Goal: Information Seeking & Learning: Learn about a topic

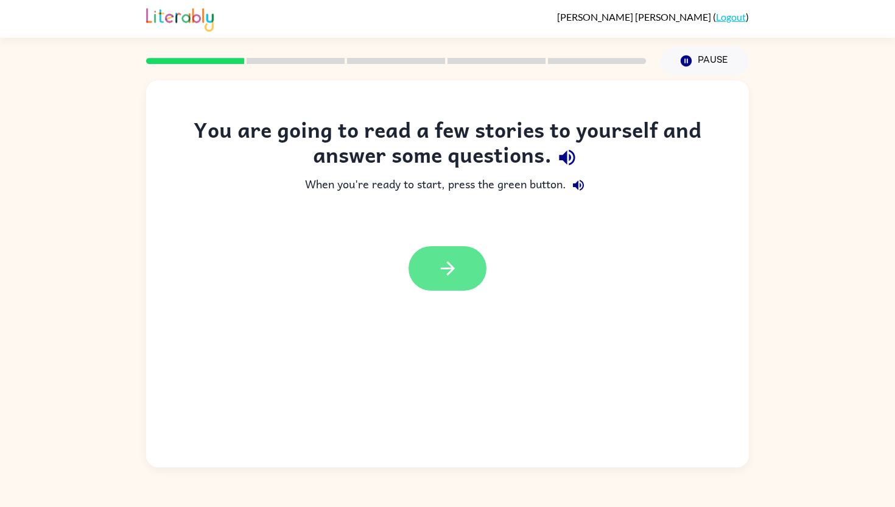
click at [445, 266] on icon "button" at bounding box center [447, 268] width 21 height 21
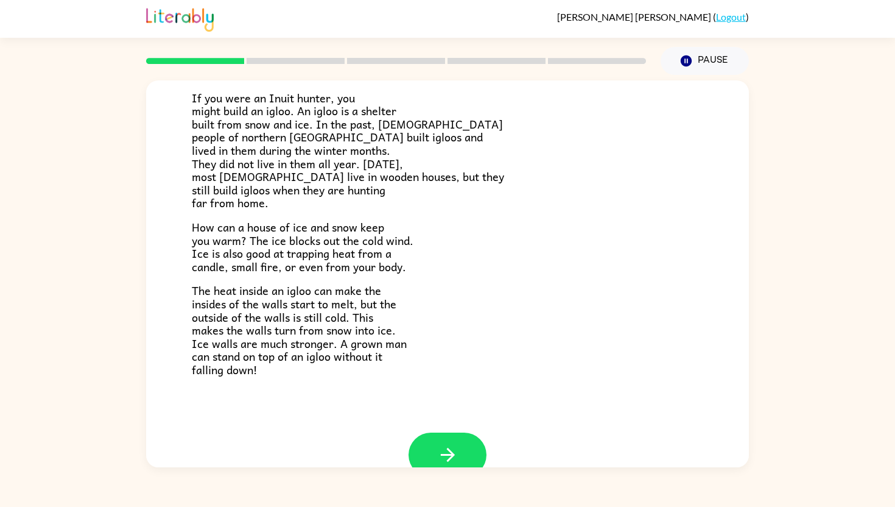
scroll to position [189, 0]
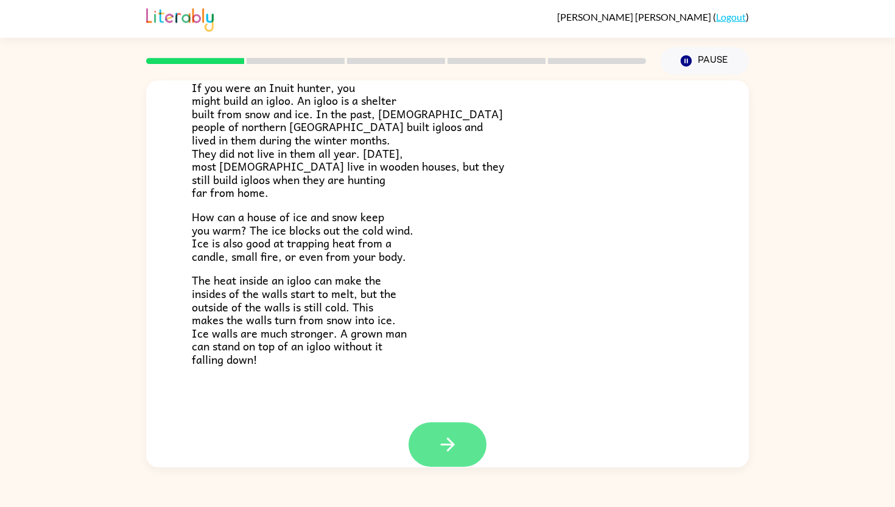
click at [448, 444] on icon "button" at bounding box center [447, 444] width 14 height 14
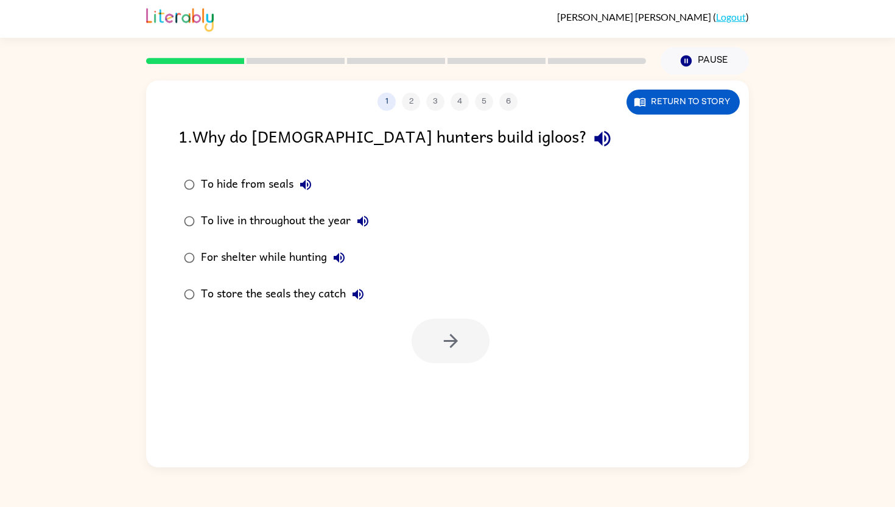
scroll to position [0, 0]
click at [323, 247] on div "For shelter while hunting" at bounding box center [276, 257] width 150 height 24
click at [440, 346] on icon "button" at bounding box center [450, 340] width 21 height 21
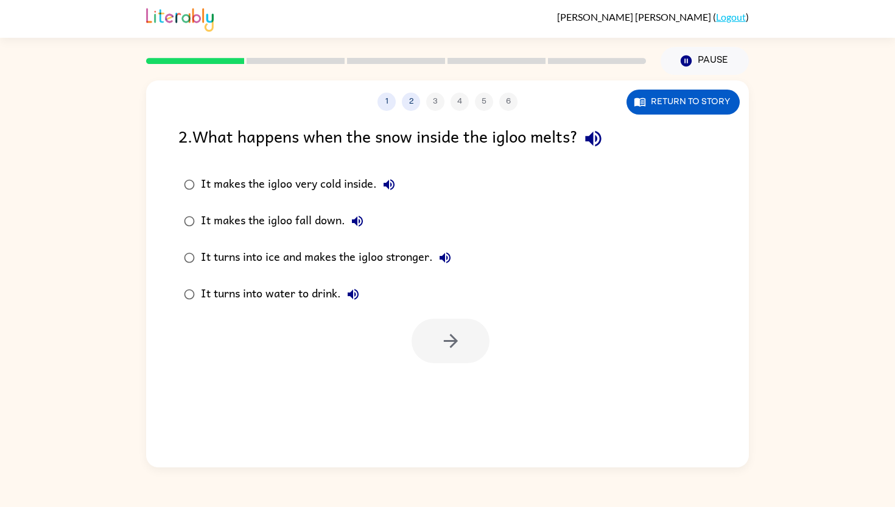
click at [301, 186] on div "It makes the igloo very cold inside." at bounding box center [301, 184] width 200 height 24
click at [435, 334] on button "button" at bounding box center [451, 341] width 78 height 44
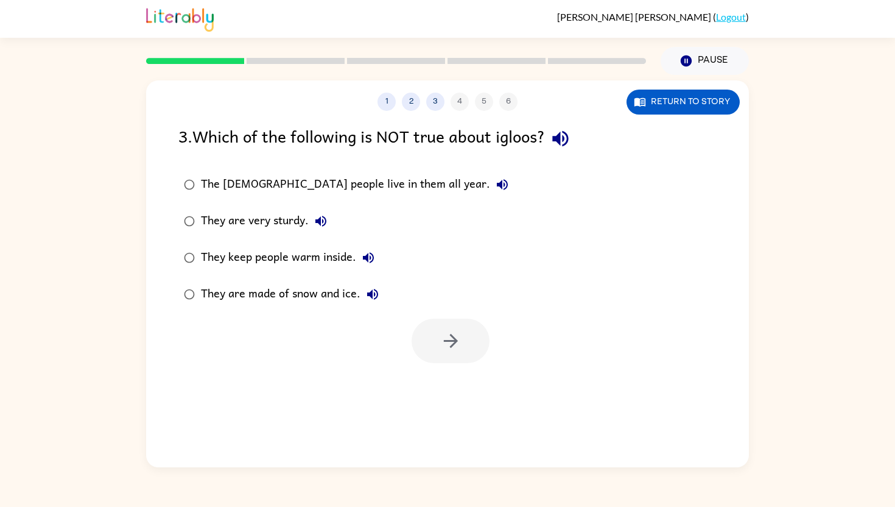
click at [342, 172] on div "The [DEMOGRAPHIC_DATA] people live in them all year." at bounding box center [358, 184] width 314 height 24
click at [442, 348] on icon "button" at bounding box center [450, 340] width 21 height 21
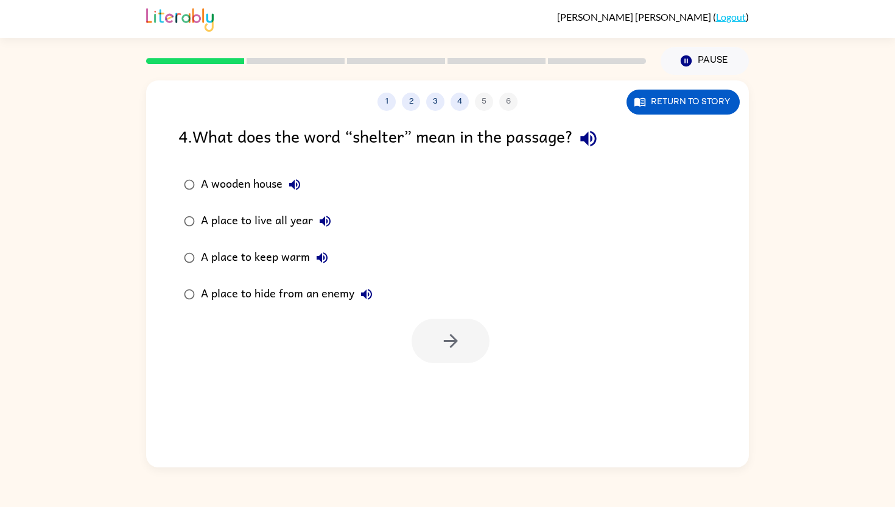
click at [310, 258] on button "A place to keep warm" at bounding box center [322, 257] width 24 height 24
click at [281, 252] on div "A place to keep warm" at bounding box center [267, 257] width 133 height 24
click at [456, 349] on icon "button" at bounding box center [450, 340] width 21 height 21
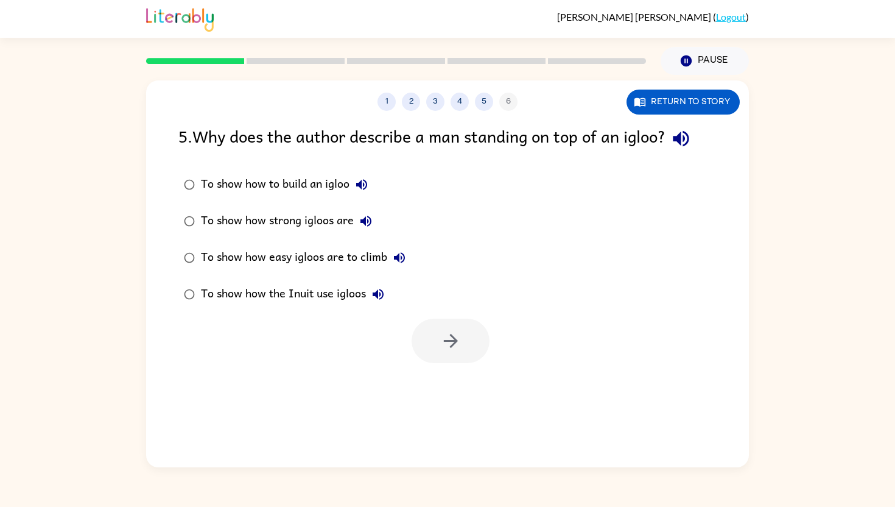
click at [322, 214] on div "To show how strong igloos are" at bounding box center [289, 221] width 177 height 24
click at [450, 333] on icon "button" at bounding box center [450, 340] width 21 height 21
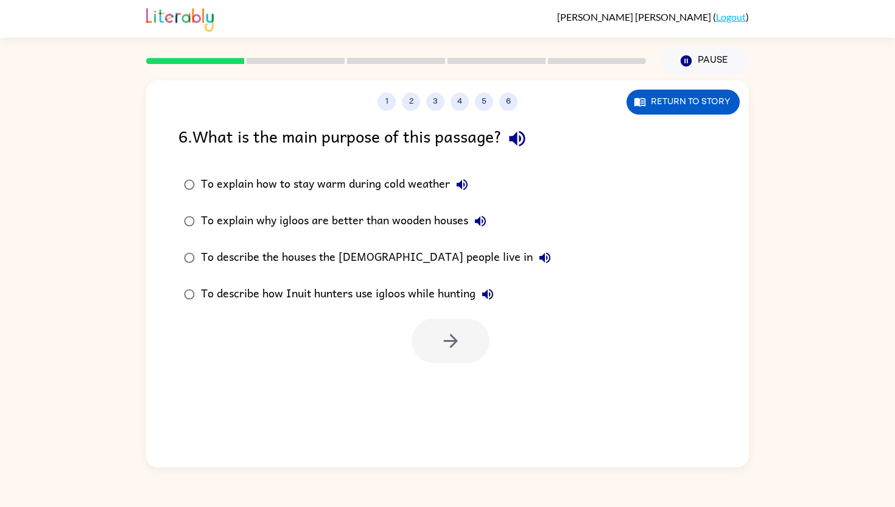
click at [292, 188] on div "To explain how to stay warm during cold weather" at bounding box center [337, 184] width 273 height 24
click at [460, 354] on button "button" at bounding box center [451, 341] width 78 height 44
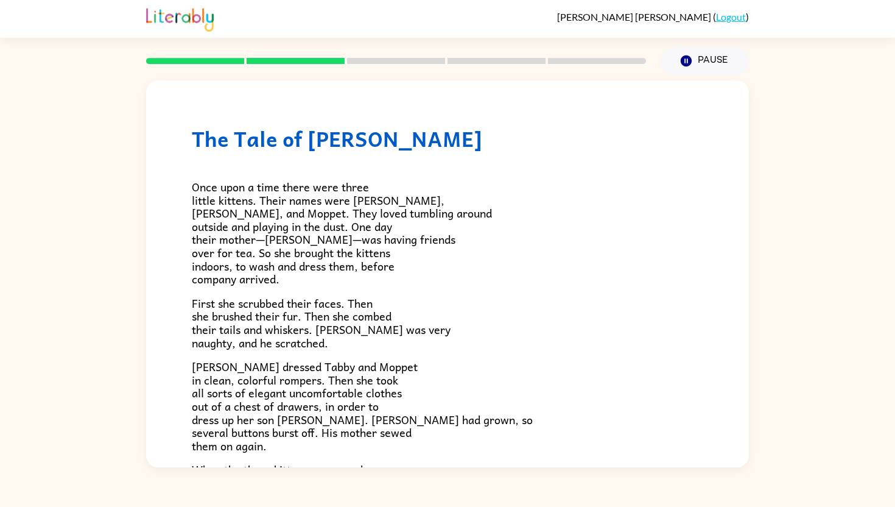
click at [459, 342] on p "First she scrubbed their faces. Then she brushed their fur. Then she combed the…" at bounding box center [448, 323] width 512 height 52
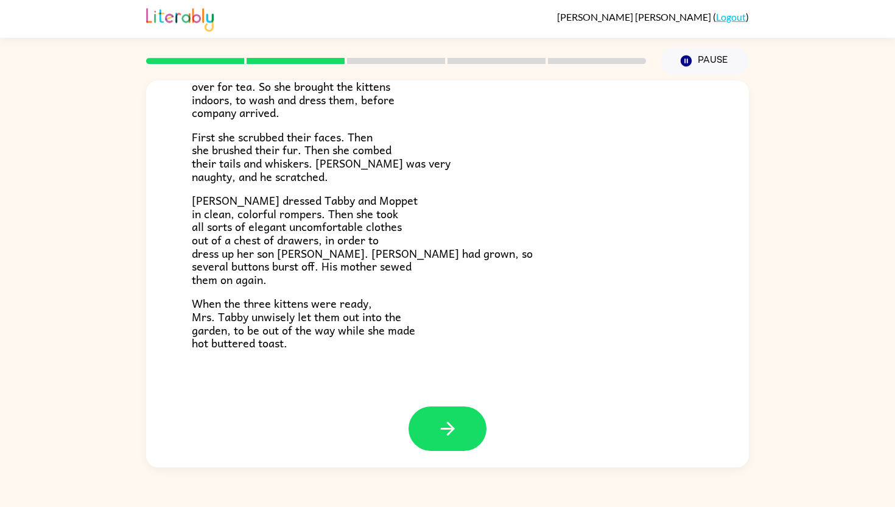
scroll to position [167, 0]
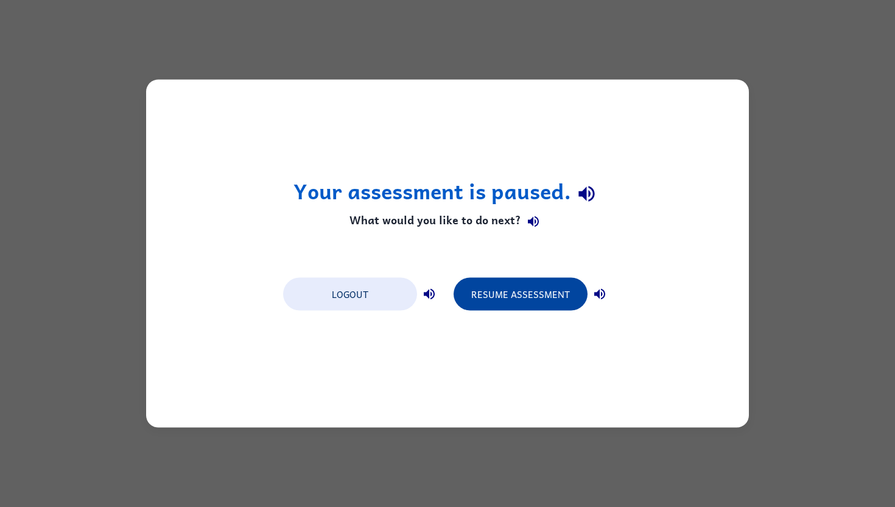
click at [500, 294] on button "Resume Assessment" at bounding box center [521, 294] width 134 height 33
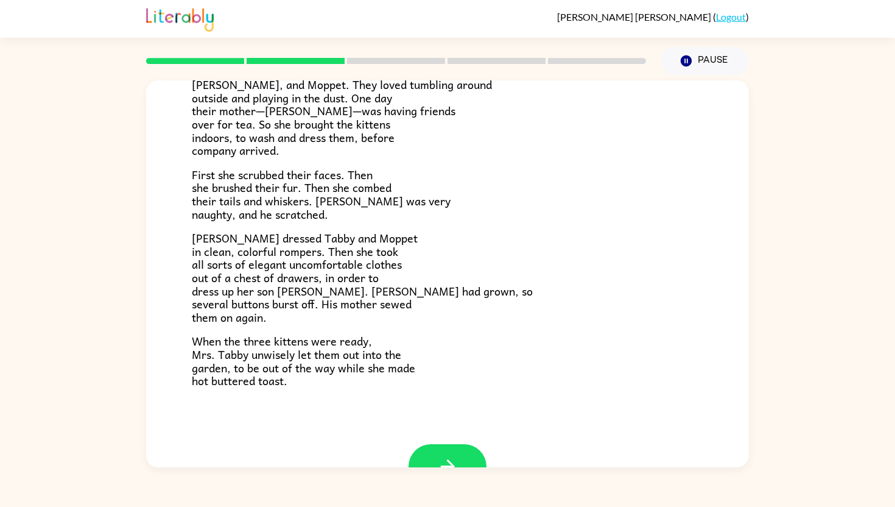
scroll to position [138, 0]
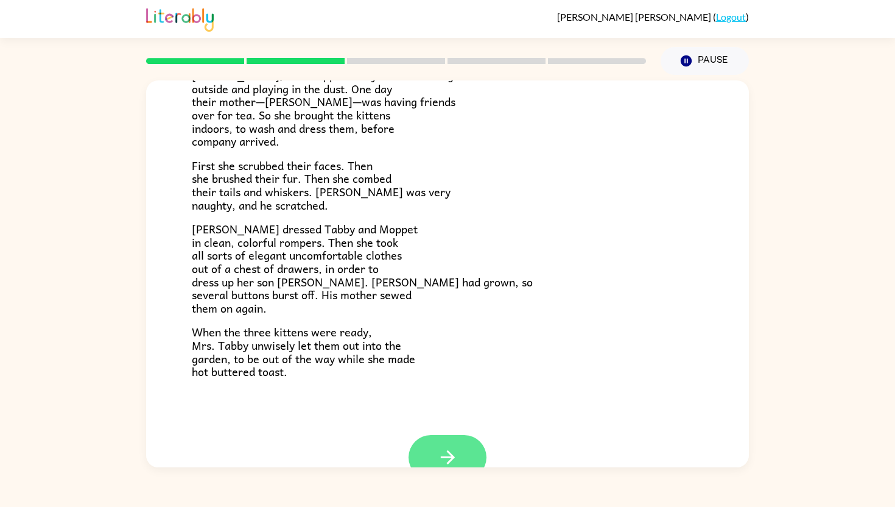
click at [445, 448] on icon "button" at bounding box center [447, 456] width 21 height 21
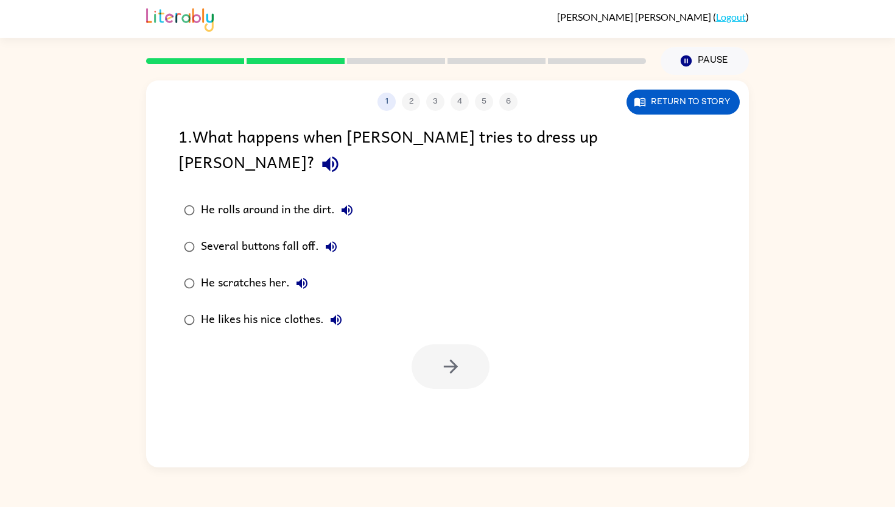
scroll to position [0, 0]
click at [324, 239] on icon "button" at bounding box center [331, 246] width 15 height 15
click at [434, 344] on button "button" at bounding box center [451, 366] width 78 height 44
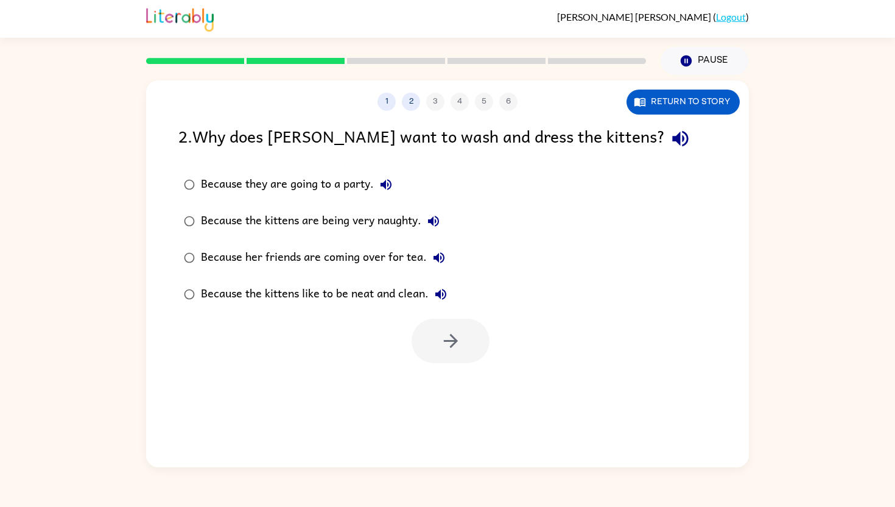
click at [421, 255] on div "Because her friends are coming over for tea." at bounding box center [326, 257] width 250 height 24
click at [442, 342] on icon "button" at bounding box center [450, 340] width 21 height 21
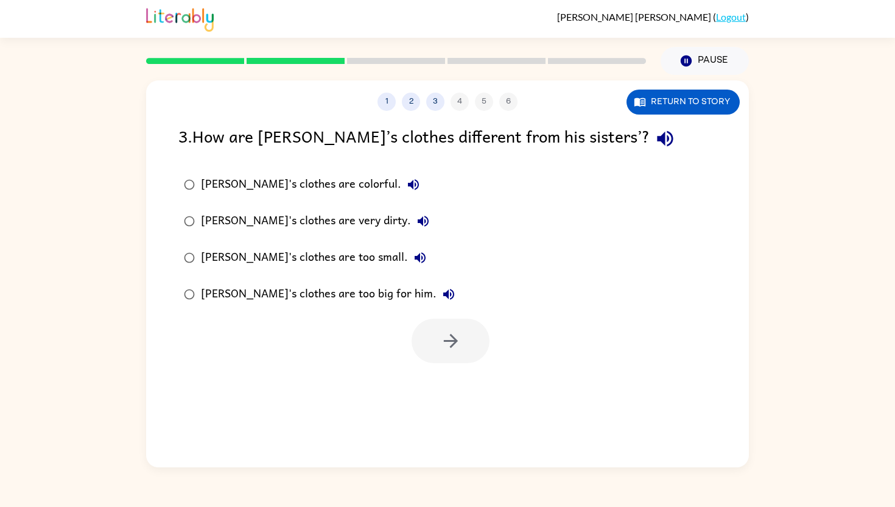
click at [329, 180] on div "[PERSON_NAME]'s clothes are colorful." at bounding box center [313, 184] width 225 height 24
click at [331, 253] on div "[PERSON_NAME]'s clothes are too small." at bounding box center [316, 257] width 231 height 24
click at [454, 351] on icon "button" at bounding box center [450, 340] width 21 height 21
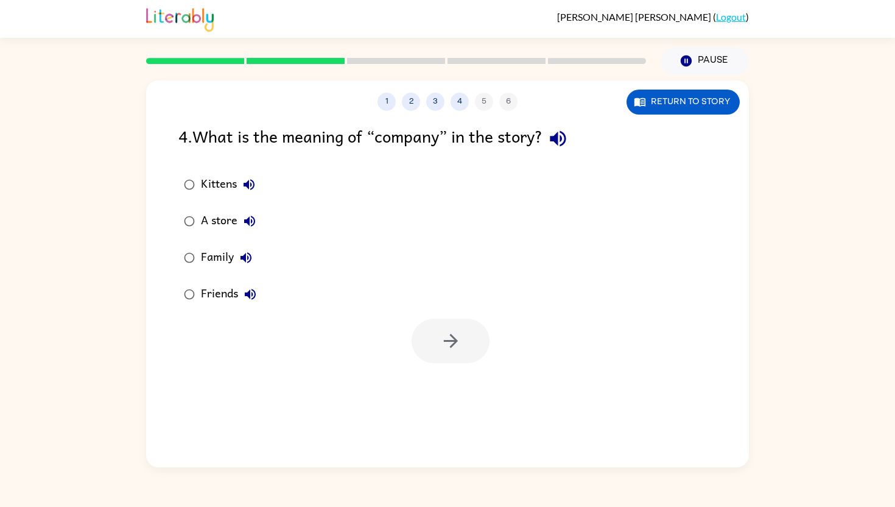
click at [220, 183] on div "Kittens" at bounding box center [231, 184] width 60 height 24
click at [469, 352] on button "button" at bounding box center [451, 341] width 78 height 44
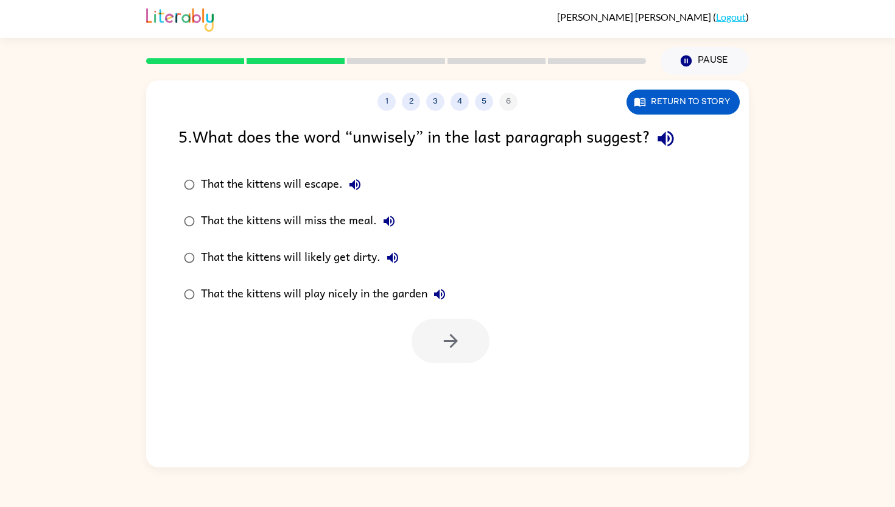
click at [372, 291] on div "That the kittens will play nicely in the garden" at bounding box center [326, 294] width 251 height 24
click at [462, 338] on button "button" at bounding box center [451, 341] width 78 height 44
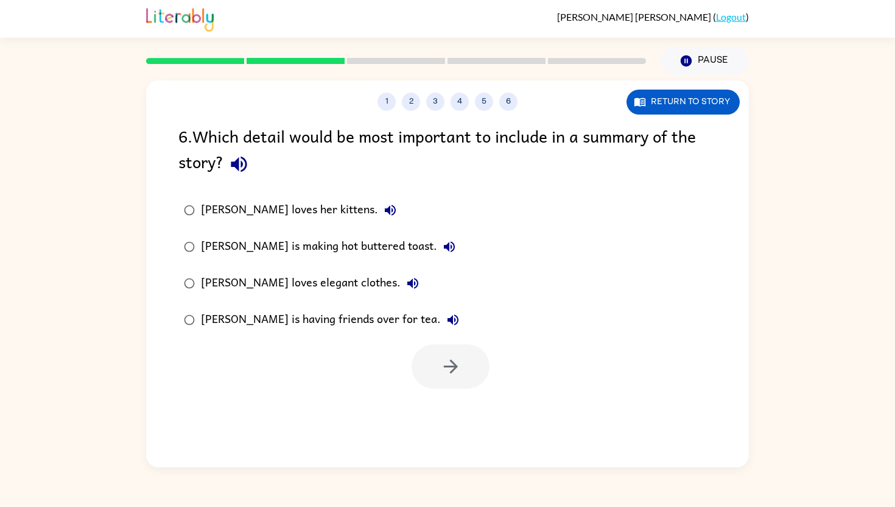
click at [388, 310] on div "[PERSON_NAME] is having friends over for tea." at bounding box center [333, 320] width 264 height 24
click at [465, 375] on button "button" at bounding box center [451, 366] width 78 height 44
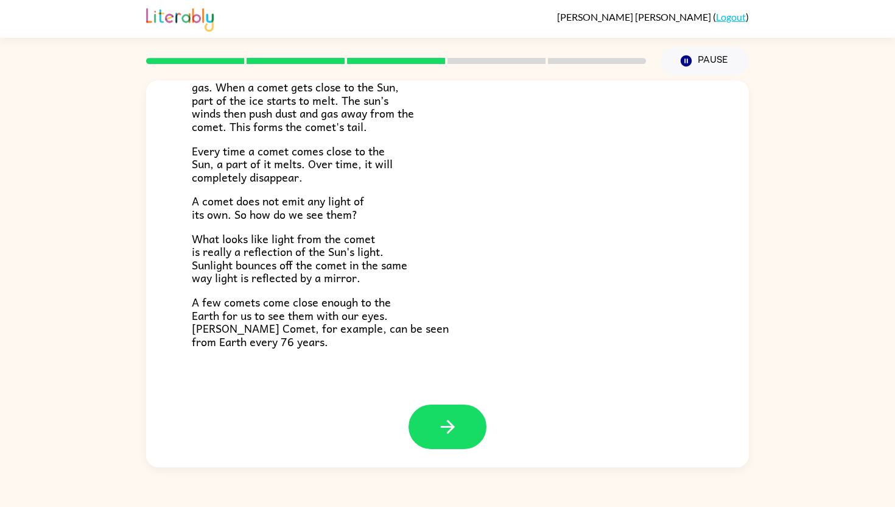
scroll to position [213, 0]
click at [433, 427] on button "button" at bounding box center [448, 428] width 78 height 44
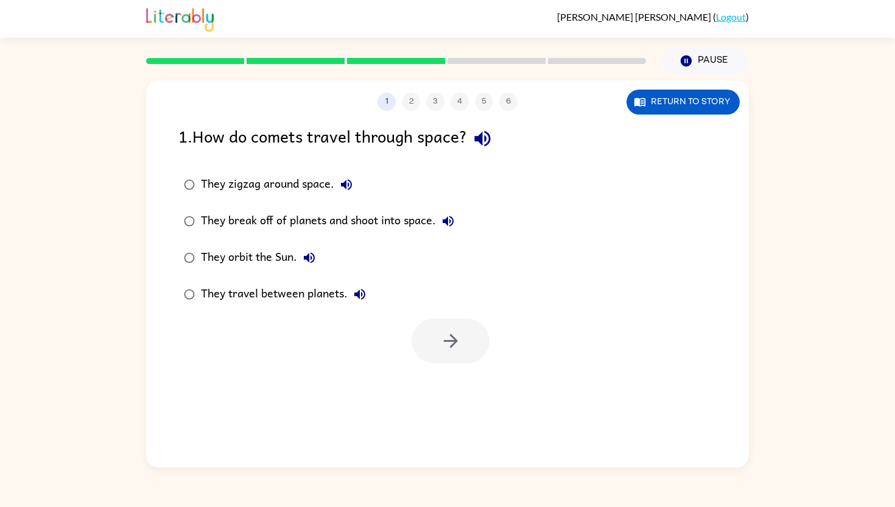
click at [280, 246] on div "They orbit the Sun." at bounding box center [261, 257] width 121 height 24
click at [457, 335] on icon "button" at bounding box center [450, 340] width 21 height 21
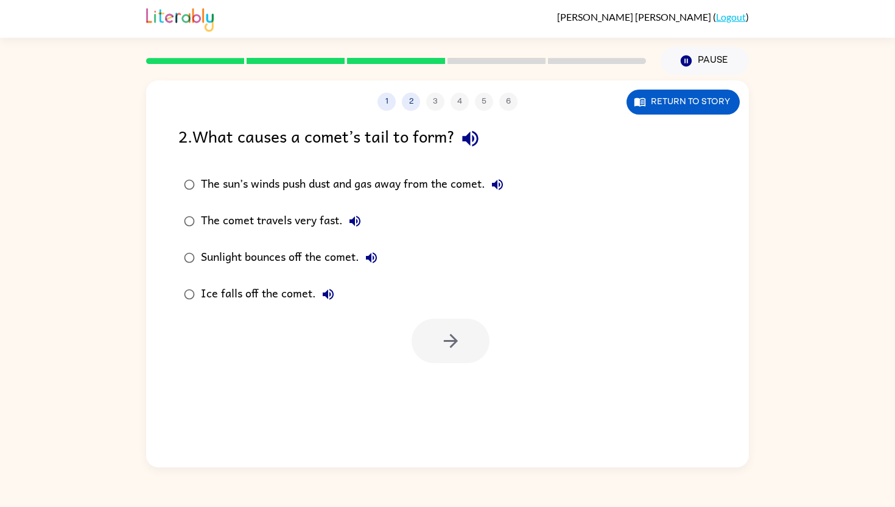
click at [347, 260] on div "Sunlight bounces off the comet." at bounding box center [292, 257] width 183 height 24
click at [431, 334] on button "button" at bounding box center [451, 341] width 78 height 44
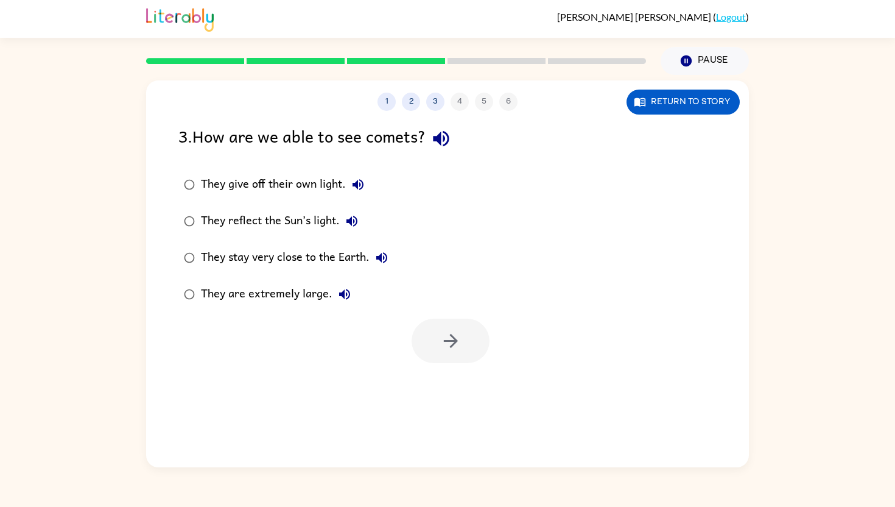
click at [319, 188] on div "They give off their own light." at bounding box center [285, 184] width 169 height 24
click at [327, 213] on div "They reflect the Sun’s light." at bounding box center [282, 221] width 163 height 24
click at [443, 347] on icon "button" at bounding box center [450, 340] width 21 height 21
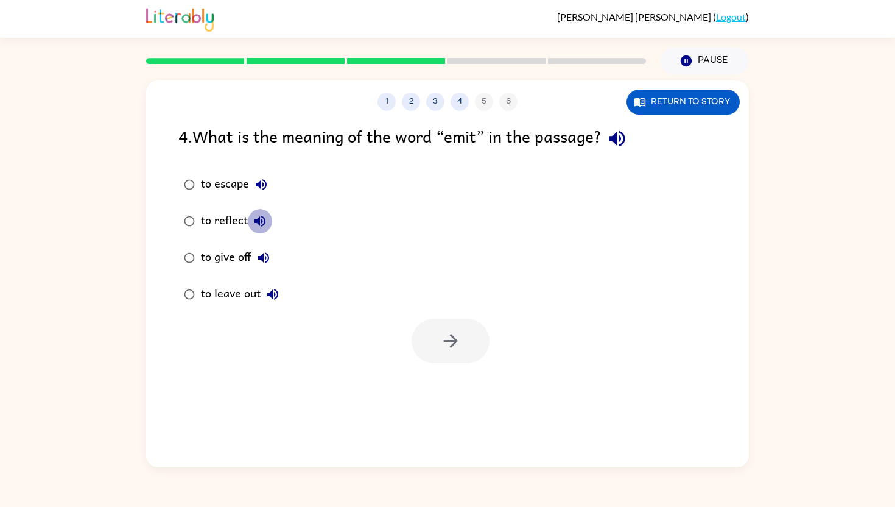
click at [254, 224] on icon "button" at bounding box center [260, 221] width 15 height 15
click at [233, 211] on div "to reflect" at bounding box center [236, 221] width 71 height 24
click at [480, 339] on button "button" at bounding box center [451, 341] width 78 height 44
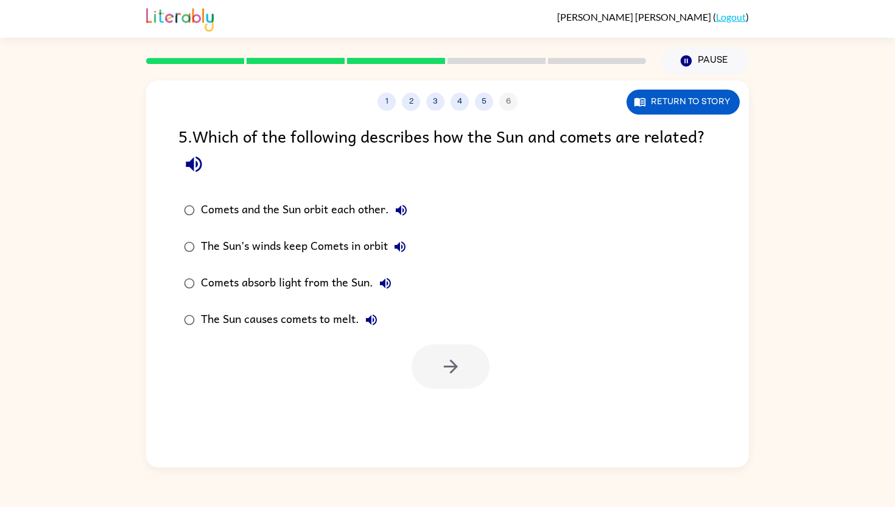
click at [326, 282] on div "Comets absorb light from the Sun." at bounding box center [299, 283] width 197 height 24
click at [460, 367] on icon "button" at bounding box center [450, 366] width 21 height 21
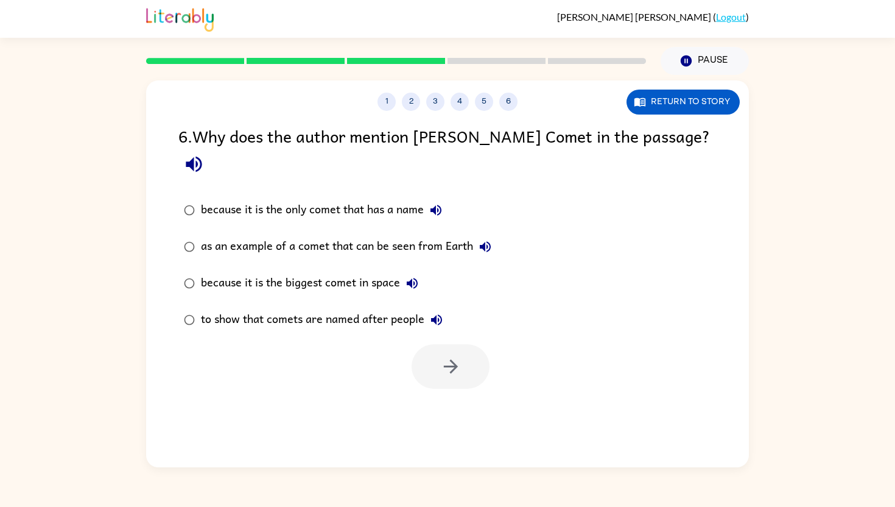
click at [286, 271] on div "because it is the biggest comet in space" at bounding box center [313, 283] width 224 height 24
click at [367, 308] on div "to show that comets are named after people" at bounding box center [325, 320] width 248 height 24
click at [368, 271] on div "because it is the biggest comet in space" at bounding box center [313, 283] width 224 height 24
click at [441, 356] on icon "button" at bounding box center [450, 366] width 21 height 21
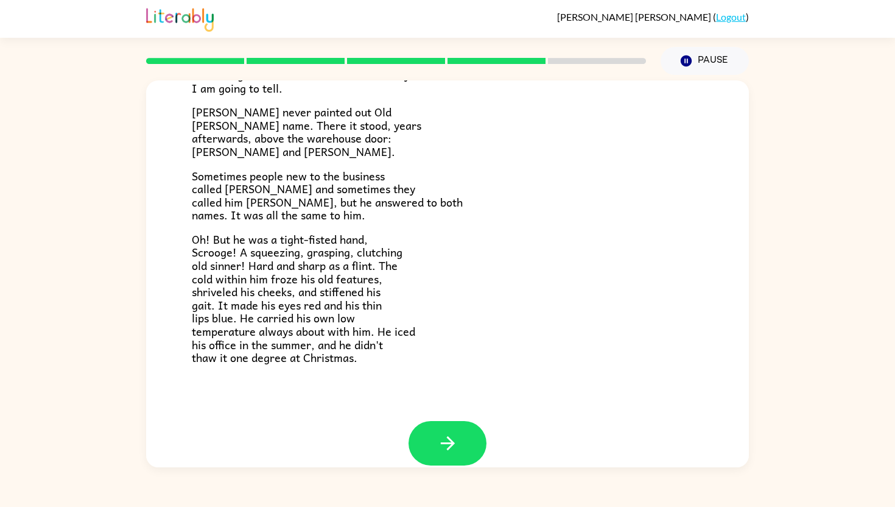
scroll to position [347, 0]
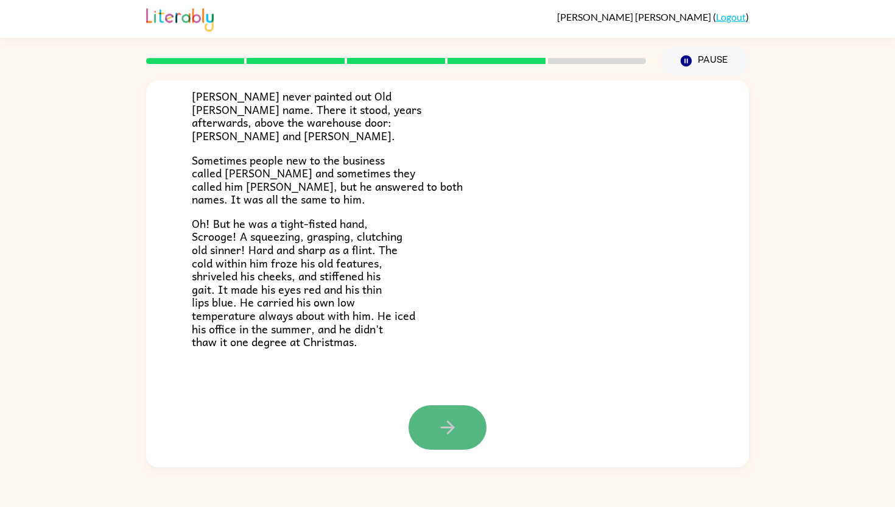
click at [443, 426] on icon "button" at bounding box center [447, 427] width 14 height 14
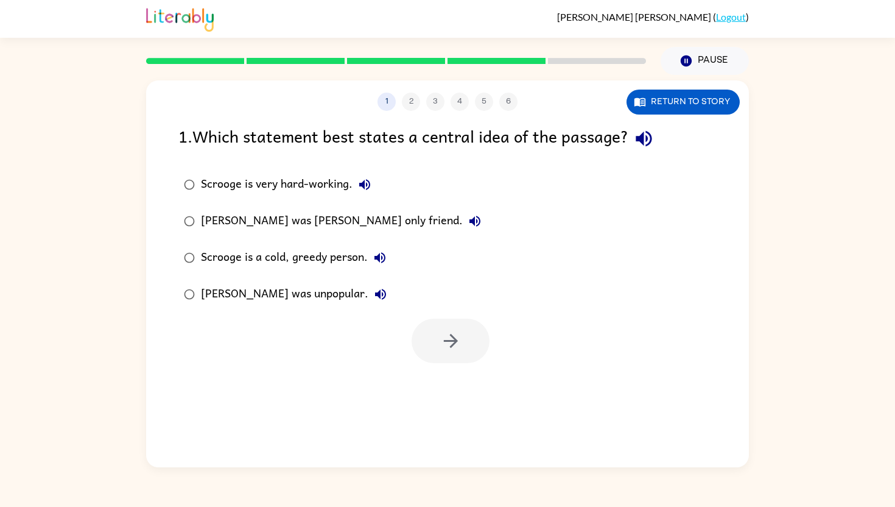
click at [313, 208] on label "[PERSON_NAME] was [PERSON_NAME] only friend." at bounding box center [333, 221] width 322 height 37
click at [301, 183] on div "Scrooge is very hard-working." at bounding box center [289, 184] width 176 height 24
click at [453, 345] on icon "button" at bounding box center [450, 341] width 14 height 14
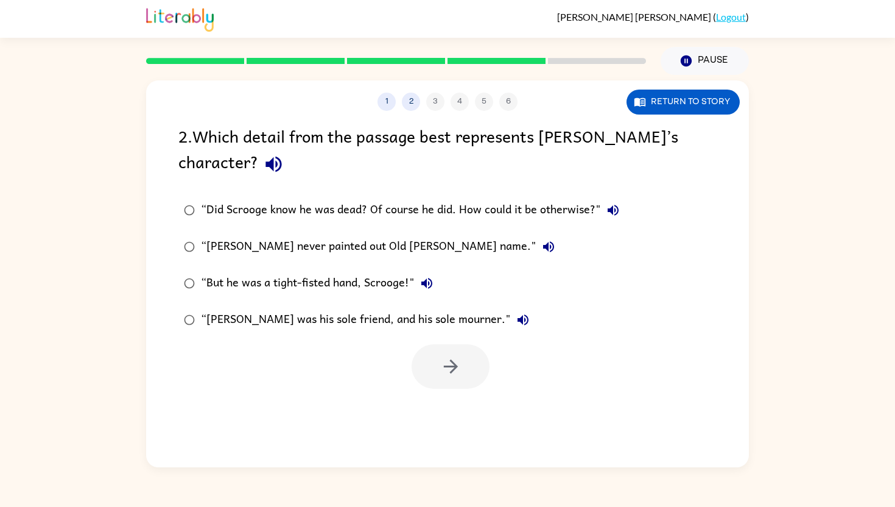
click at [328, 283] on div "“But he was a tight-fisted hand, Scrooge!"" at bounding box center [320, 283] width 238 height 24
click at [434, 361] on button "button" at bounding box center [451, 366] width 78 height 44
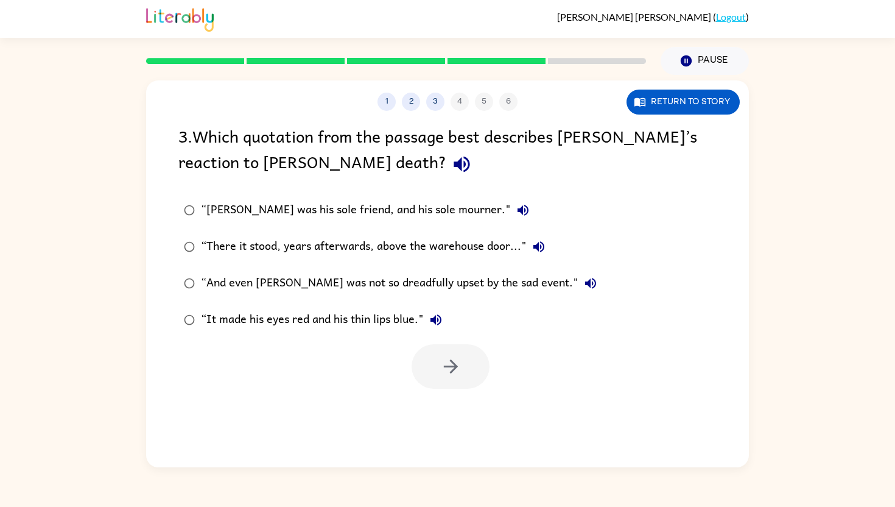
click at [429, 208] on div "“[PERSON_NAME] was his sole friend, and his sole mourner."" at bounding box center [368, 210] width 334 height 24
click at [308, 243] on div "“There it stood, years afterwards, above the warehouse door..."" at bounding box center [376, 246] width 350 height 24
click at [445, 374] on icon "button" at bounding box center [450, 366] width 21 height 21
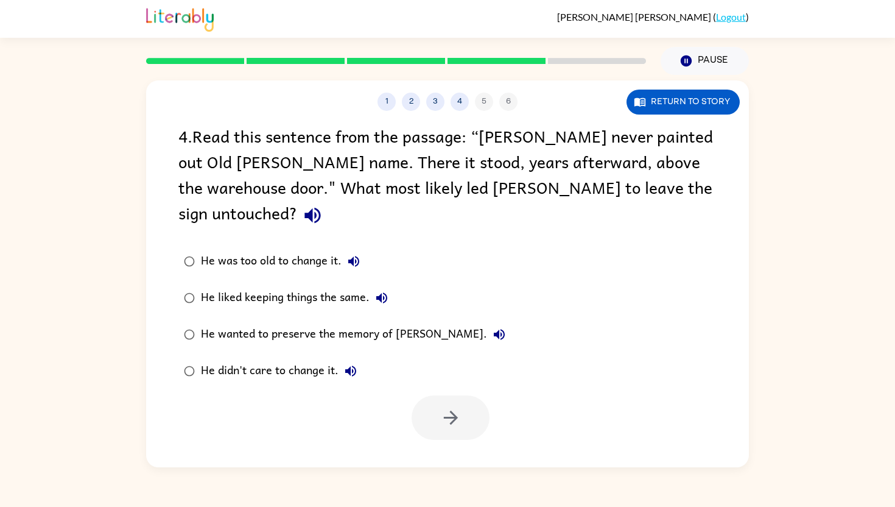
click at [318, 286] on div "He liked keeping things the same." at bounding box center [297, 298] width 193 height 24
click at [349, 322] on div "He wanted to preserve the memory of [PERSON_NAME]." at bounding box center [356, 334] width 311 height 24
click at [436, 395] on button "button" at bounding box center [451, 417] width 78 height 44
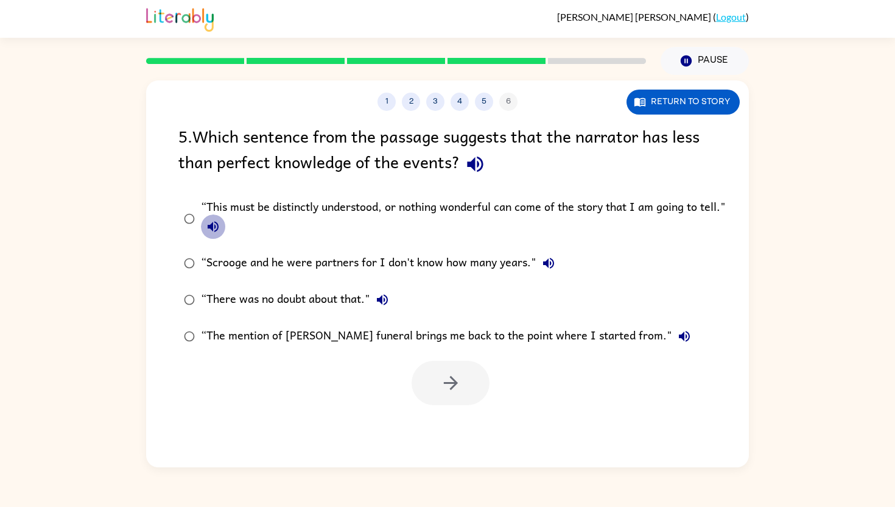
click at [213, 220] on icon "button" at bounding box center [213, 226] width 15 height 15
click at [262, 313] on label "“There was no doubt about that."" at bounding box center [456, 299] width 568 height 37
click at [439, 365] on button "button" at bounding box center [451, 383] width 78 height 44
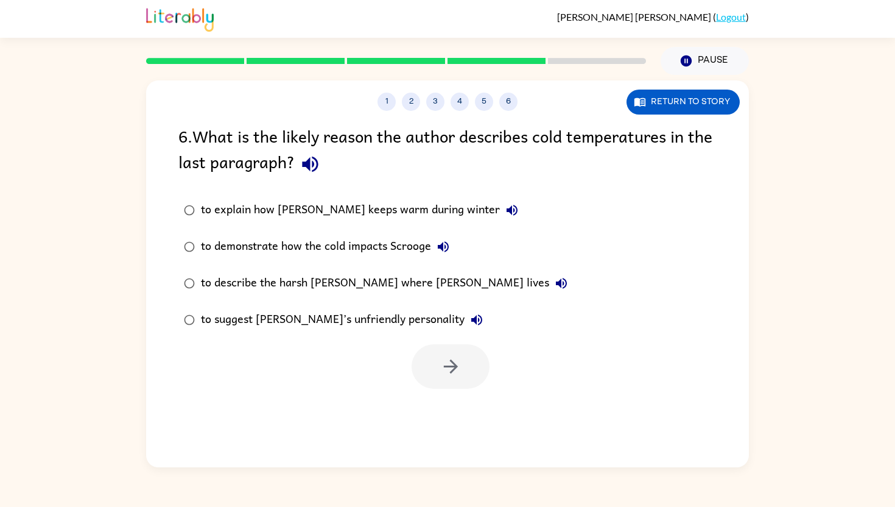
click at [335, 244] on div "to demonstrate how the cold impacts Scrooge" at bounding box center [328, 246] width 255 height 24
click at [322, 283] on div "to describe the harsh [PERSON_NAME] where [PERSON_NAME] lives" at bounding box center [387, 283] width 373 height 24
click at [438, 362] on button "button" at bounding box center [451, 366] width 78 height 44
